Goal: Use online tool/utility: Utilize a website feature to perform a specific function

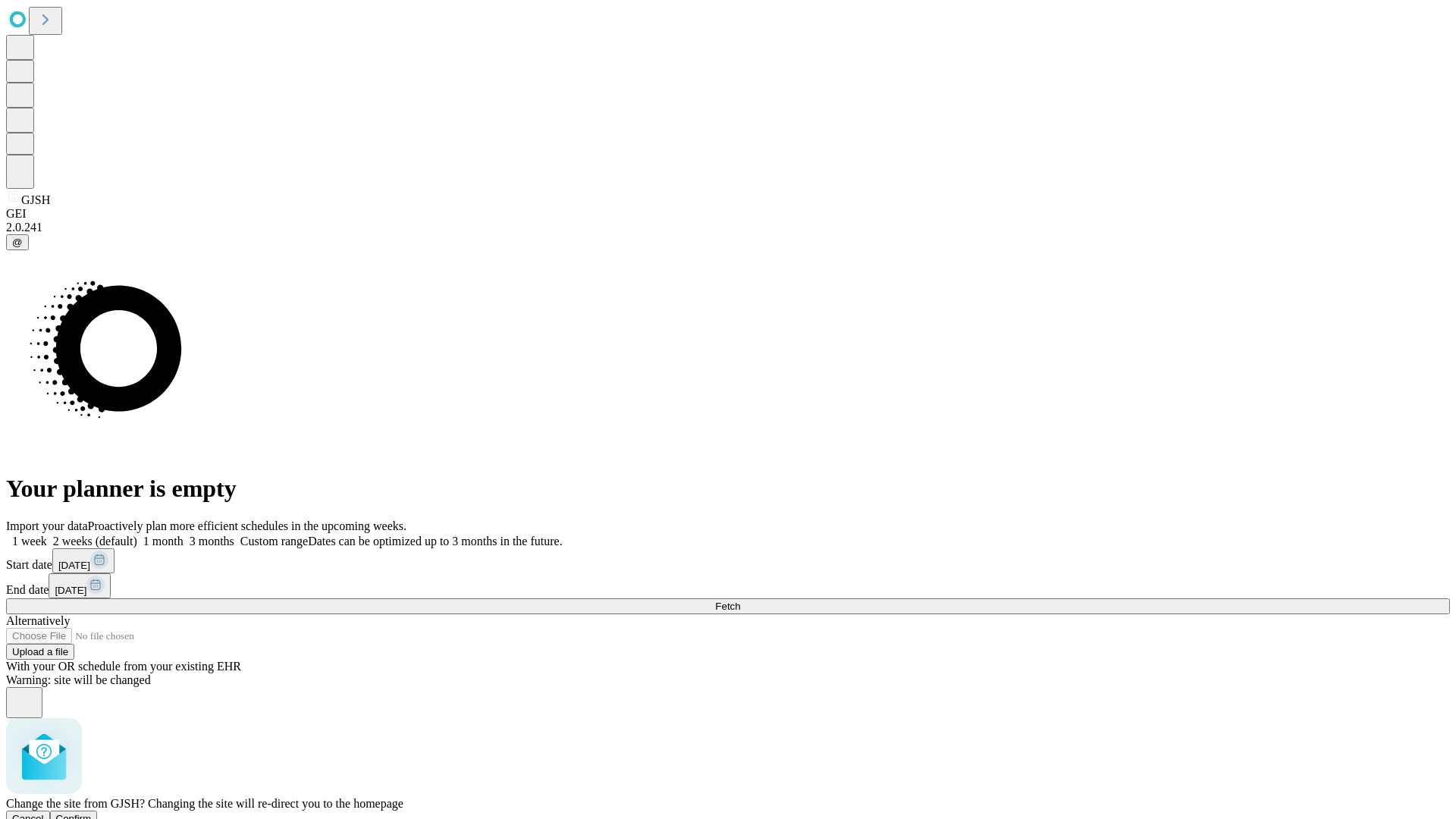
click at [92, 813] on span "Confirm" at bounding box center [74, 818] width 35 height 11
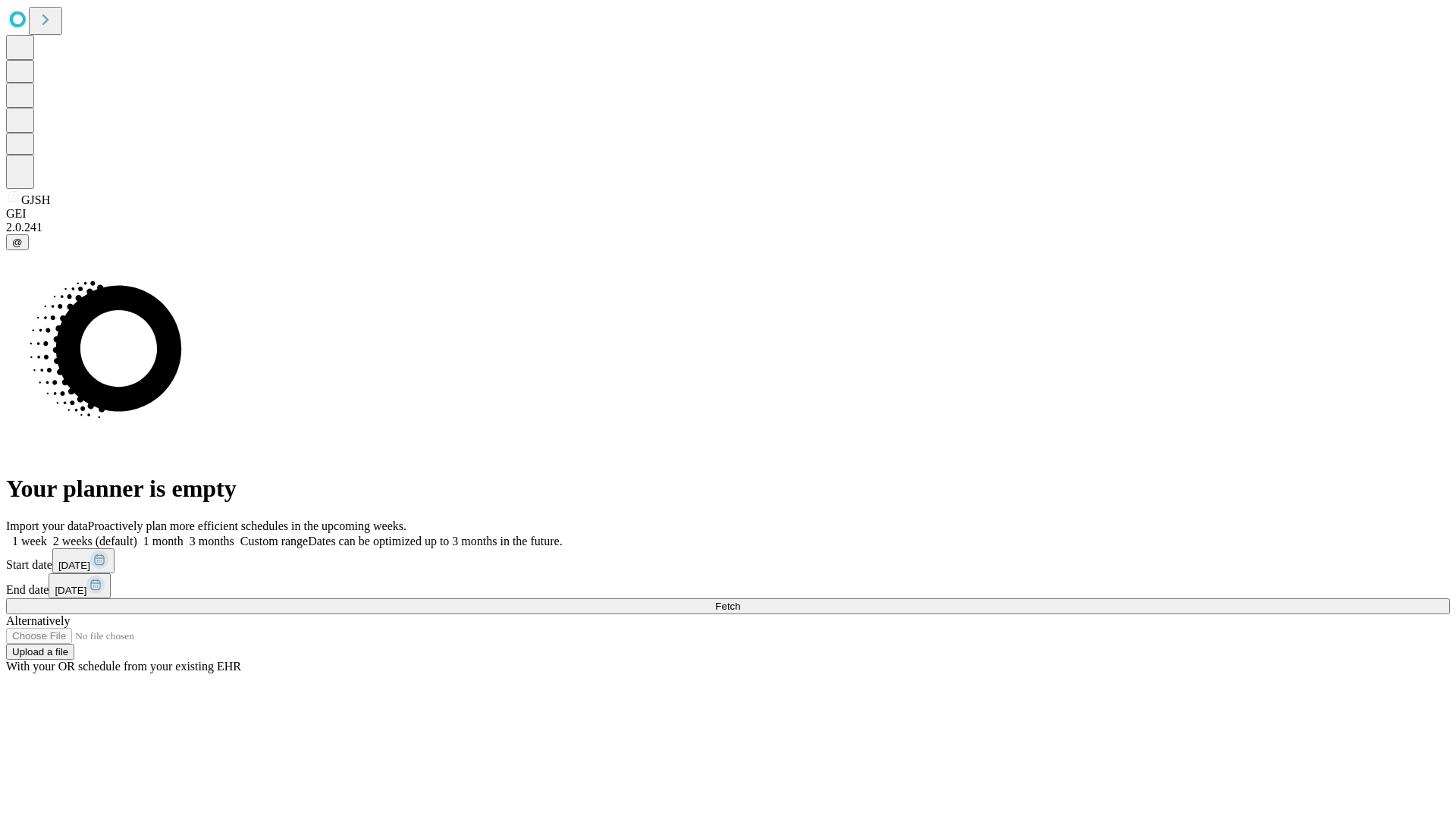
click at [183, 535] on label "1 month" at bounding box center [160, 541] width 46 height 13
click at [740, 601] on span "Fetch" at bounding box center [728, 606] width 25 height 11
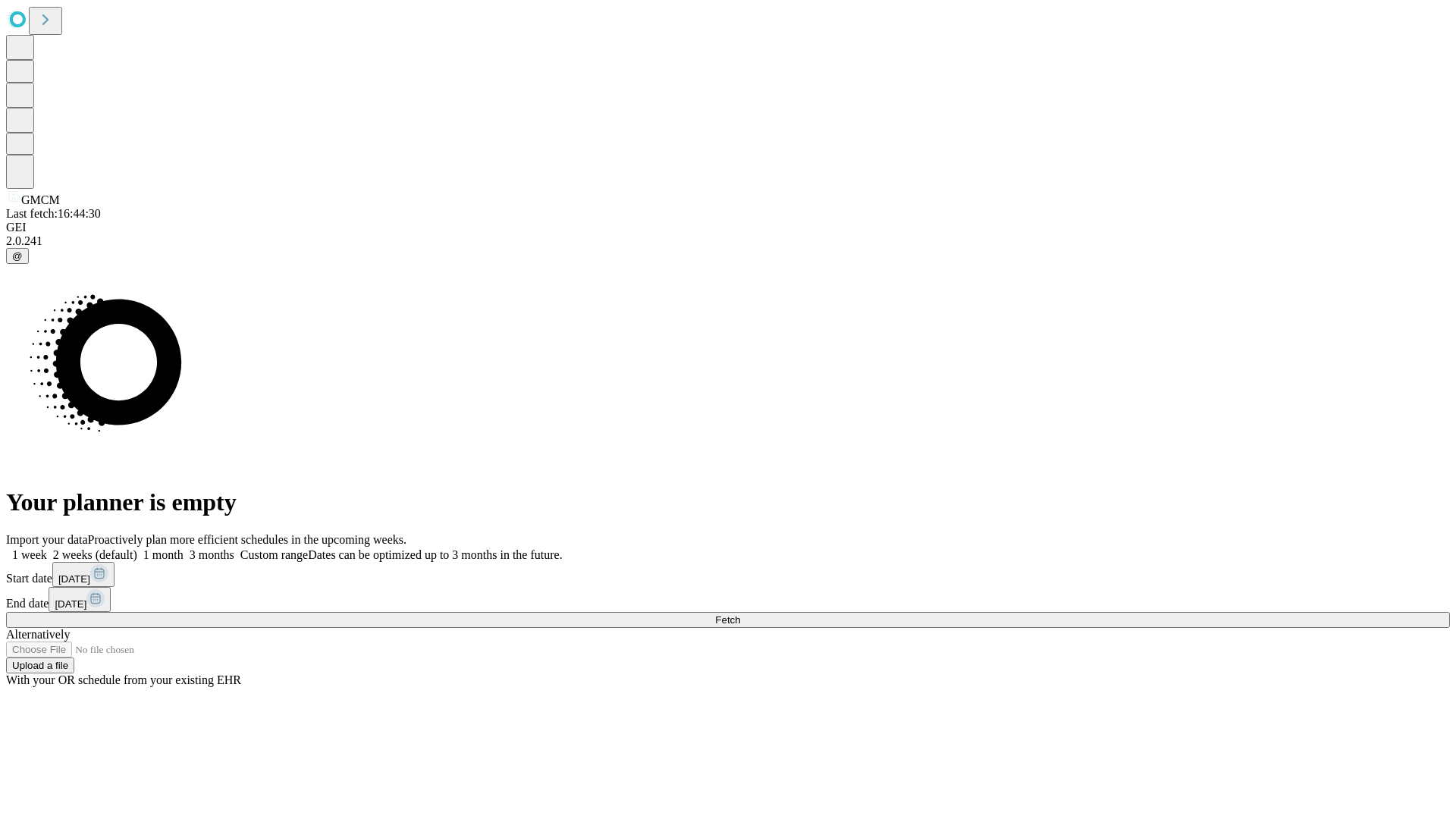
click at [183, 549] on label "1 month" at bounding box center [160, 554] width 46 height 13
click at [740, 614] on span "Fetch" at bounding box center [728, 620] width 25 height 11
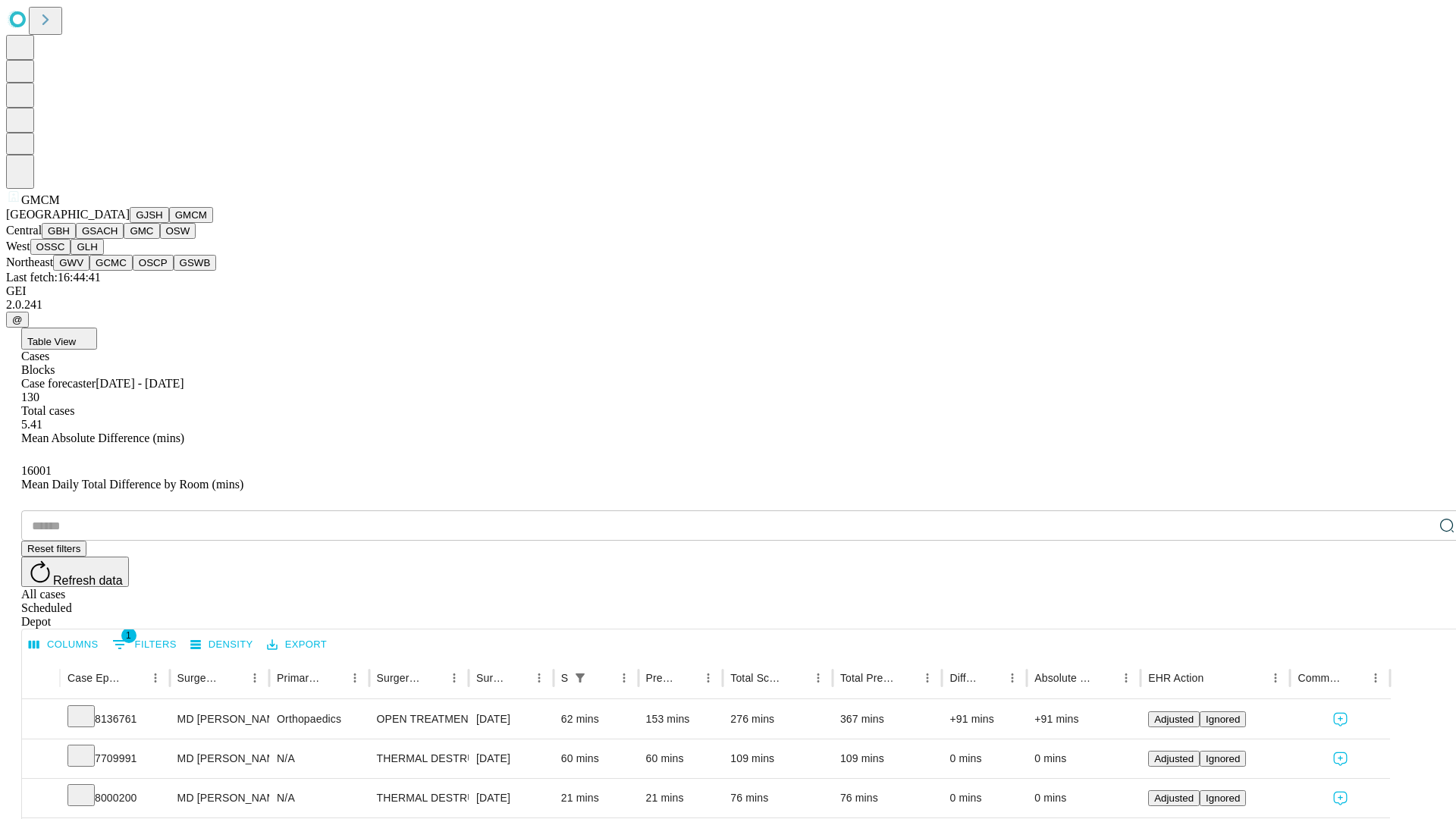
click at [76, 239] on button "GBH" at bounding box center [58, 231] width 34 height 16
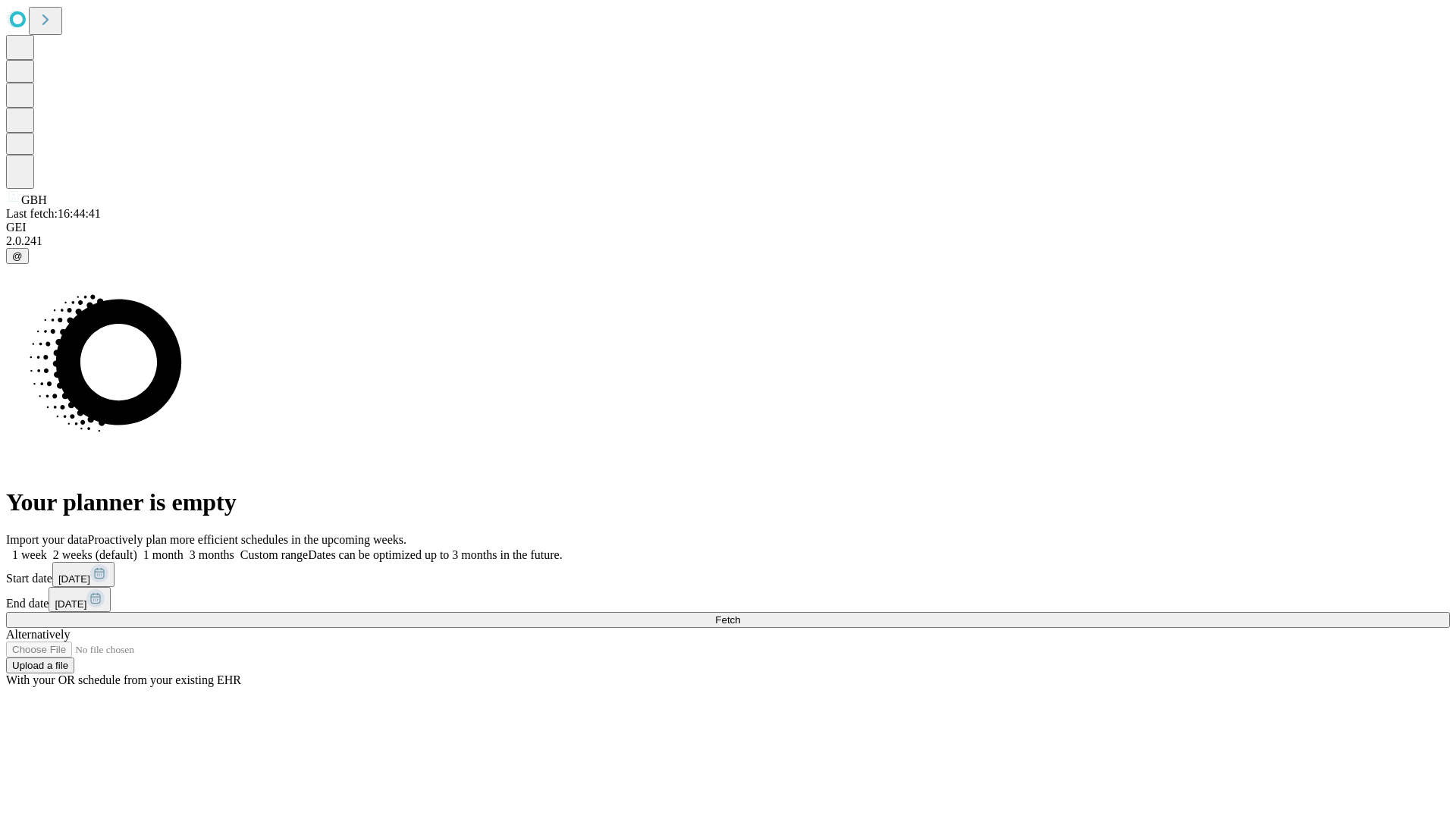
click at [183, 549] on label "1 month" at bounding box center [160, 554] width 46 height 13
click at [740, 614] on span "Fetch" at bounding box center [728, 620] width 25 height 11
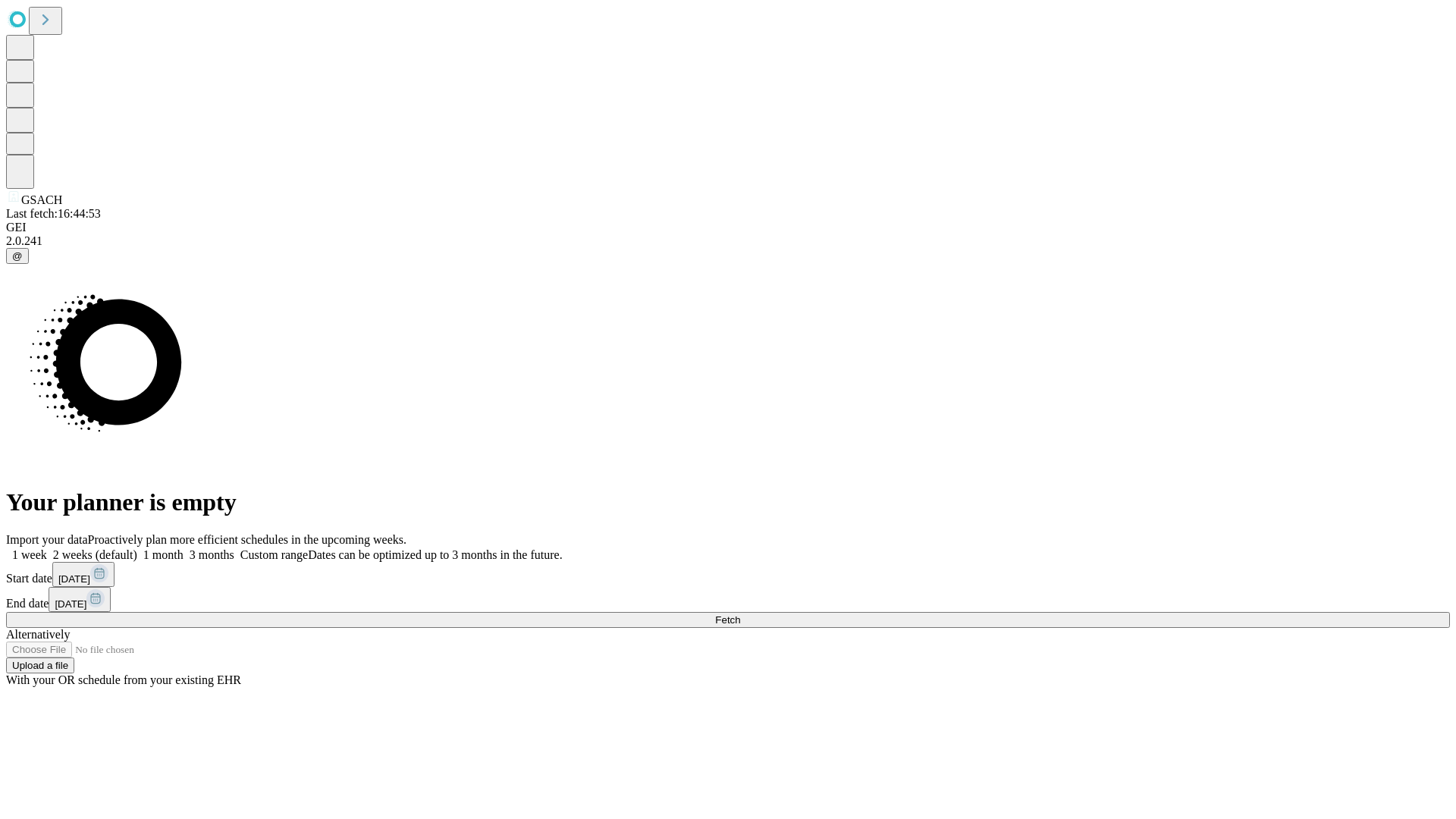
click at [183, 549] on label "1 month" at bounding box center [160, 554] width 46 height 13
click at [740, 614] on span "Fetch" at bounding box center [728, 620] width 25 height 11
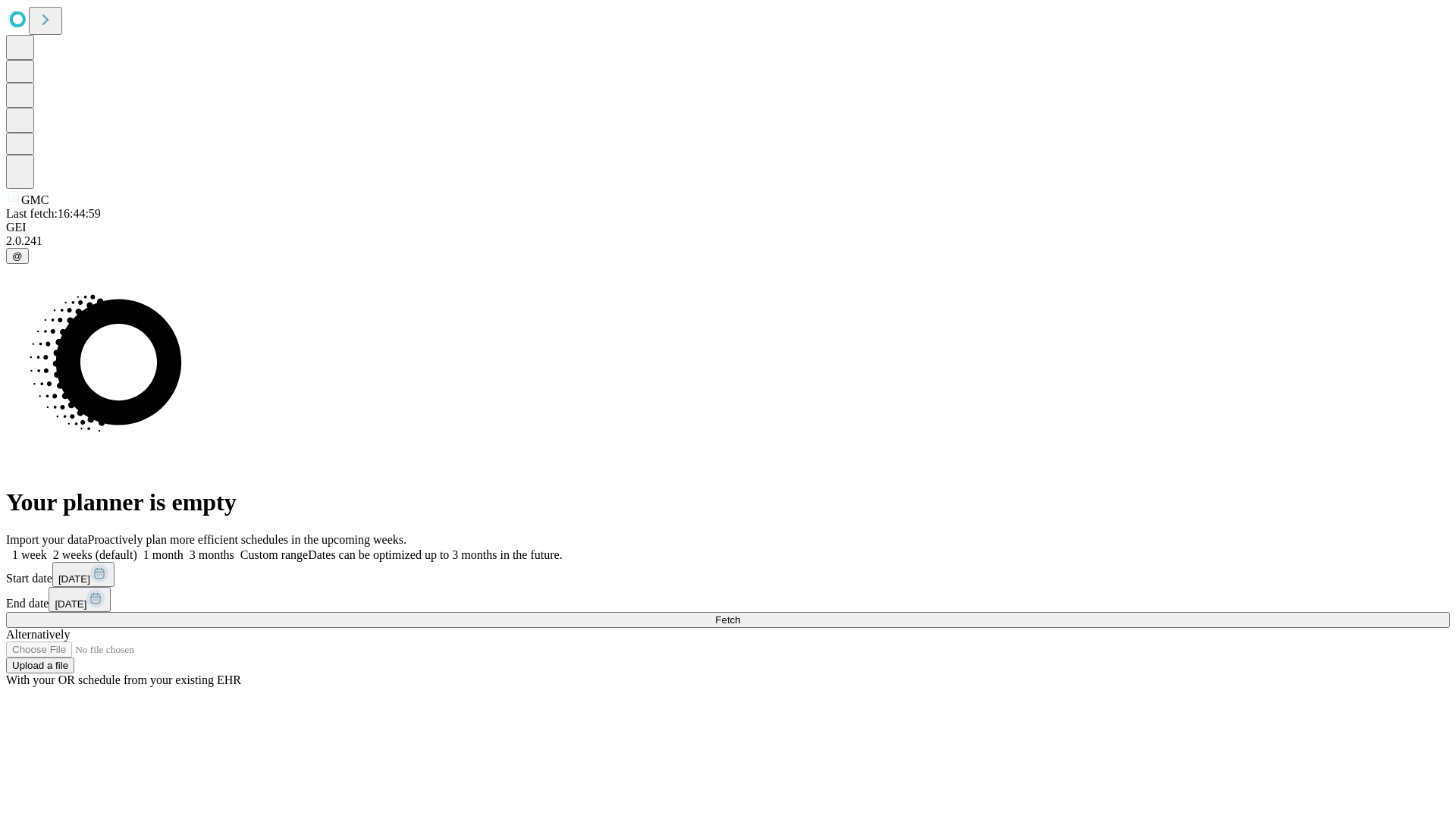
click at [183, 549] on label "1 month" at bounding box center [160, 554] width 46 height 13
click at [740, 614] on span "Fetch" at bounding box center [728, 620] width 25 height 11
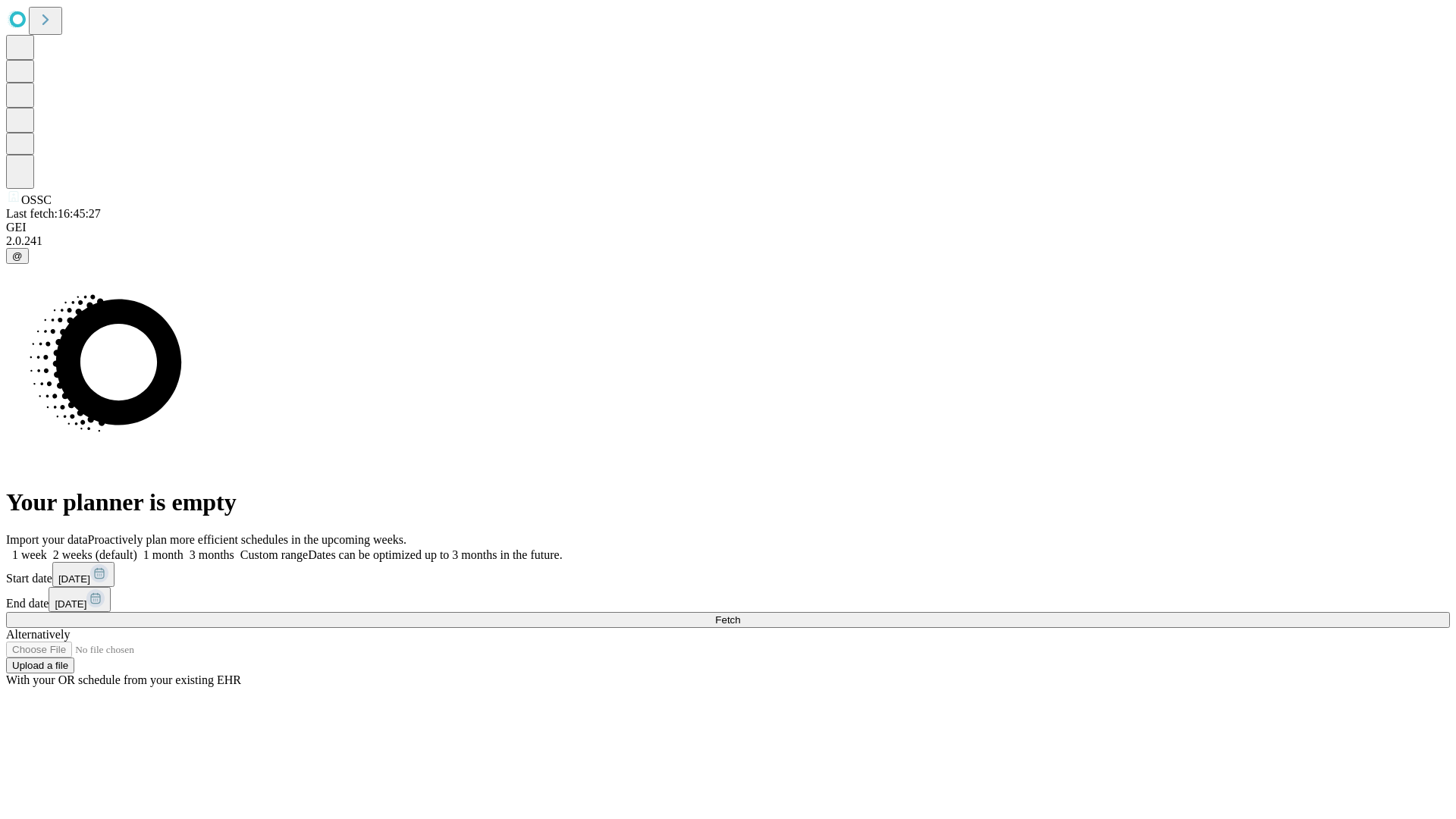
click at [740, 614] on span "Fetch" at bounding box center [728, 620] width 25 height 11
